Goal: Use online tool/utility: Use online tool/utility

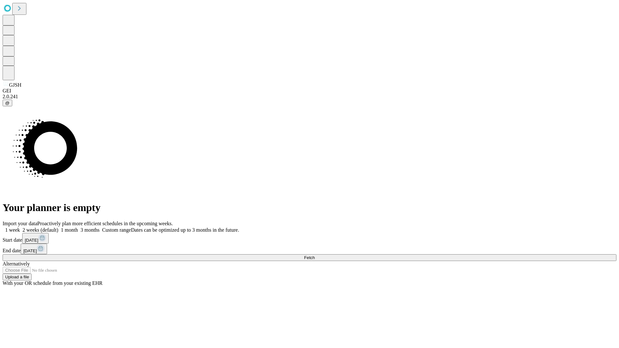
click at [315, 255] on span "Fetch" at bounding box center [309, 257] width 11 height 5
